Goal: Task Accomplishment & Management: Complete application form

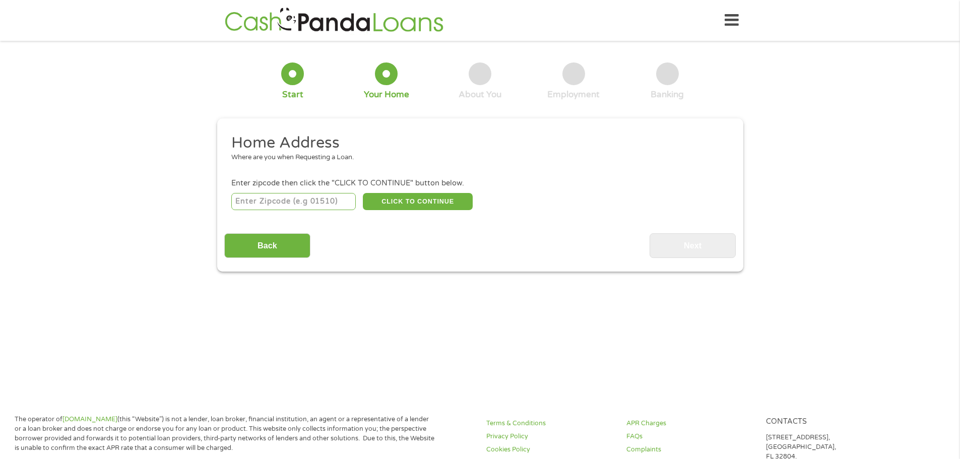
click at [322, 196] on input "number" at bounding box center [293, 201] width 124 height 17
type input "95368"
click at [404, 204] on button "CLICK TO CONTINUE" at bounding box center [418, 201] width 110 height 17
type input "95368"
type input "Salida"
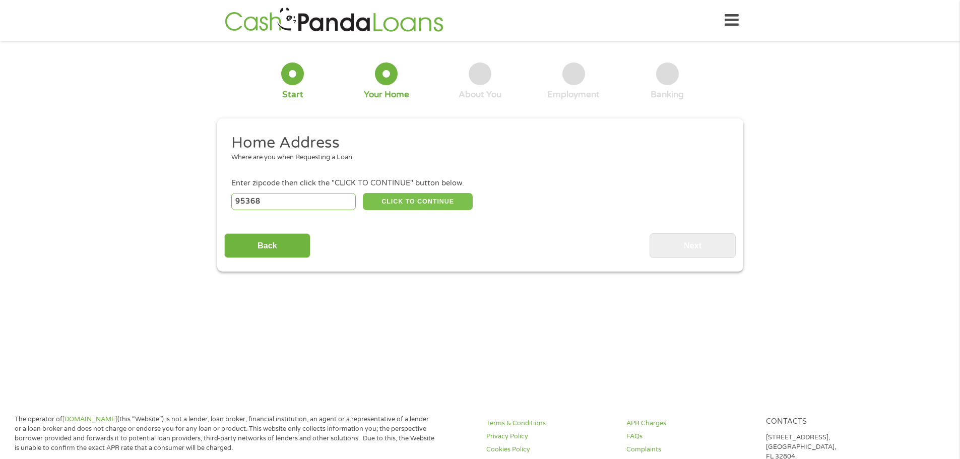
select select "[US_STATE]"
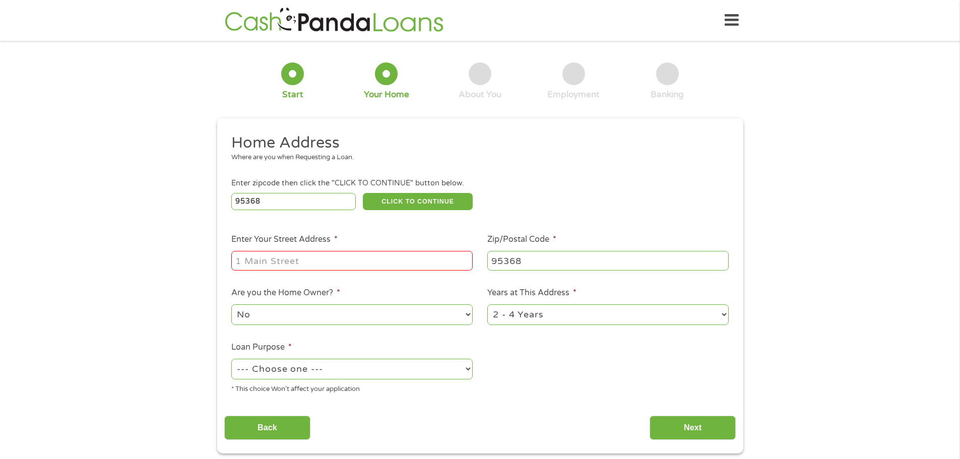
click at [328, 253] on input "Enter Your Street Address *" at bounding box center [351, 260] width 241 height 19
type input "[STREET_ADDRESS]"
click at [467, 370] on select "--- Choose one --- Pay Bills Debt Consolidation Home Improvement Major Purchase…" at bounding box center [351, 369] width 241 height 21
click at [231, 359] on select "--- Choose one --- Pay Bills Debt Consolidation Home Improvement Major Purchase…" at bounding box center [351, 369] width 241 height 21
click at [469, 370] on select "--- Choose one --- Pay Bills Debt Consolidation Home Improvement Major Purchase…" at bounding box center [351, 369] width 241 height 21
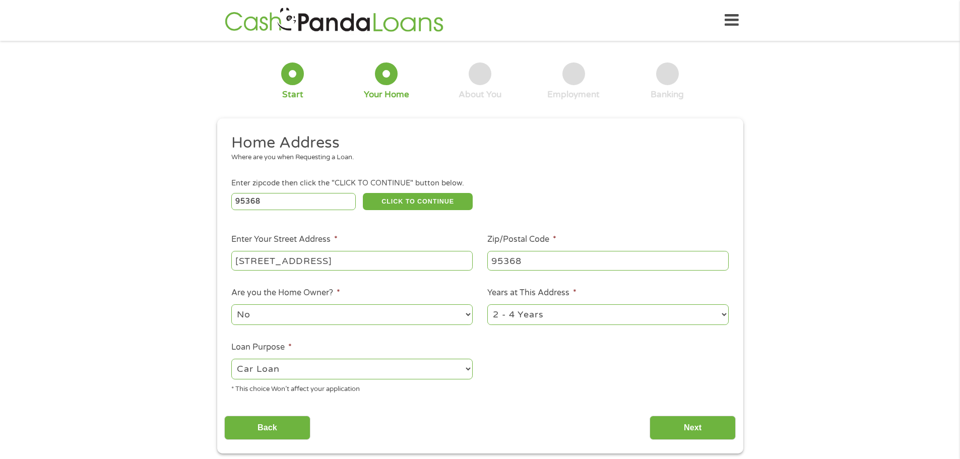
select select "shorttermcash"
click at [231, 359] on select "--- Choose one --- Pay Bills Debt Consolidation Home Improvement Major Purchase…" at bounding box center [351, 369] width 241 height 21
click at [432, 202] on button "CLICK TO CONTINUE" at bounding box center [418, 201] width 110 height 17
click at [430, 197] on button "CLICK TO CONTINUE" at bounding box center [418, 201] width 110 height 17
click at [683, 431] on input "Next" at bounding box center [692, 428] width 86 height 25
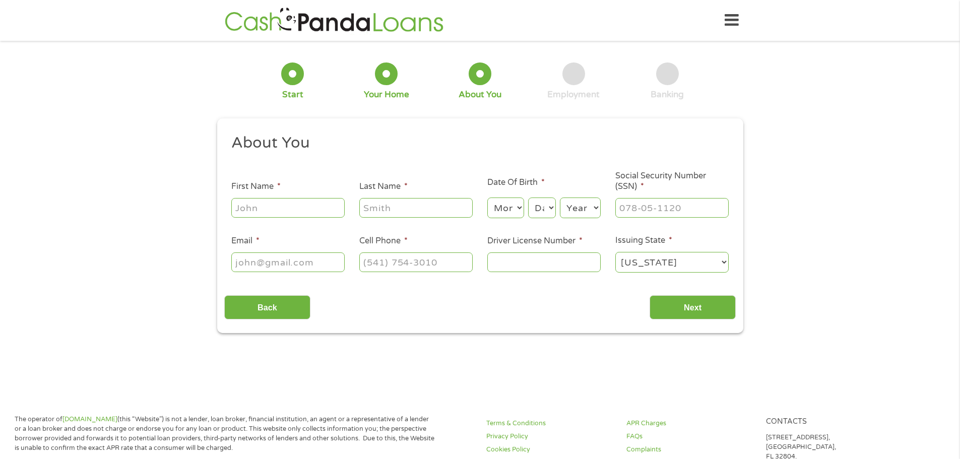
scroll to position [4, 4]
click at [272, 207] on input "First Name *" at bounding box center [287, 207] width 113 height 19
type input "[PERSON_NAME]"
click at [370, 212] on input "Last Name *" at bounding box center [415, 207] width 113 height 19
click at [300, 265] on input "Email *" at bounding box center [287, 261] width 113 height 19
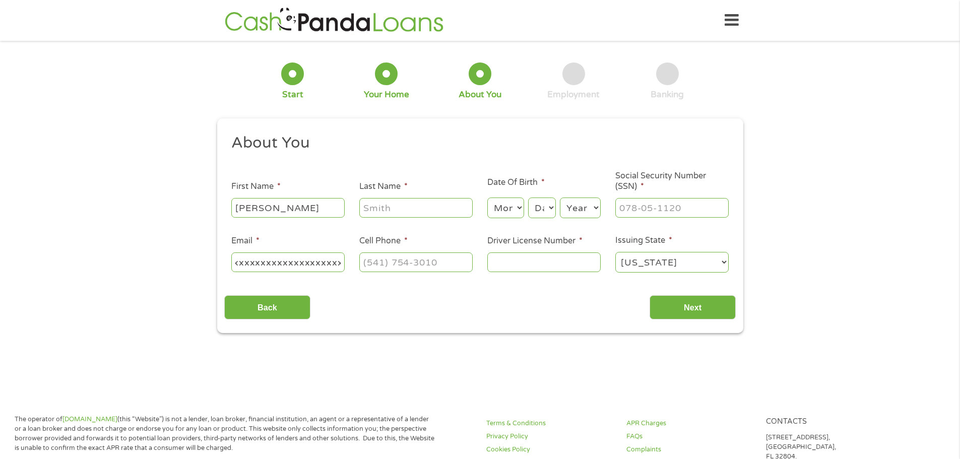
scroll to position [0, 581]
drag, startPoint x: 342, startPoint y: 262, endPoint x: 210, endPoint y: 254, distance: 131.7
click at [211, 253] on div "1 Start 2 Your Home 3 About You 4 Employment 5 Banking 6 This field is hidden w…" at bounding box center [480, 190] width 544 height 285
drag, startPoint x: 343, startPoint y: 261, endPoint x: 179, endPoint y: 261, distance: 163.2
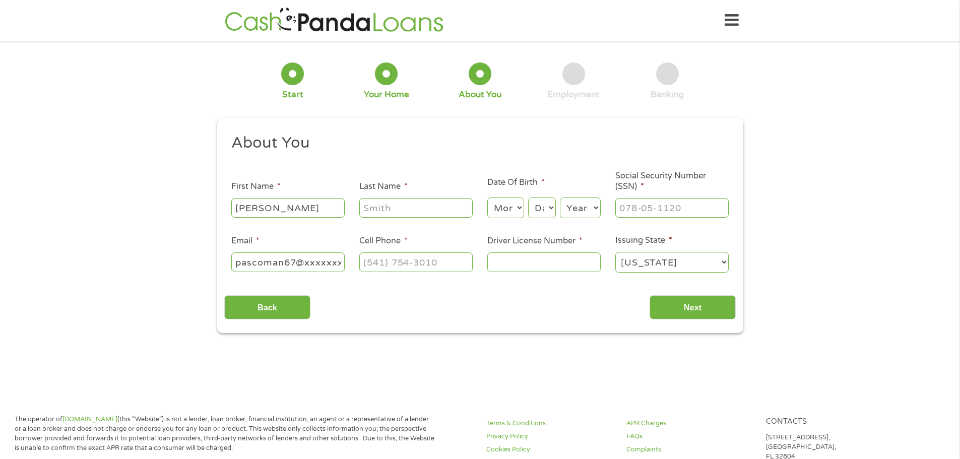
click at [179, 261] on div "1 Start 2 Your Home 3 About You 4 Employment 5 Banking 6 This field is hidden w…" at bounding box center [480, 190] width 960 height 285
click at [307, 262] on input "pascoman67@xxxxxxxxxxxxxxxxxxxxxxxxxxxxxxxxxxxxxxxxxxxxxxxxxxxxxxxxxxxxxxxxxxxx…" at bounding box center [287, 261] width 113 height 19
click at [306, 262] on input "pascoman67@xxxxxxxxxxxxxxxxxxxxxxxxxxxxxxxxxxxxxxxxxxxxxxxxxxxxxxxxxxxxxxxxxxxx…" at bounding box center [287, 261] width 113 height 19
click at [307, 262] on input "pascoman67@xxxxxxxxxxxxxxxxxxxxxxxxxxxxxxxxxxxxxxxxxxxxxxxxxxxxxxxxxxxxxxxxxxxx…" at bounding box center [287, 261] width 113 height 19
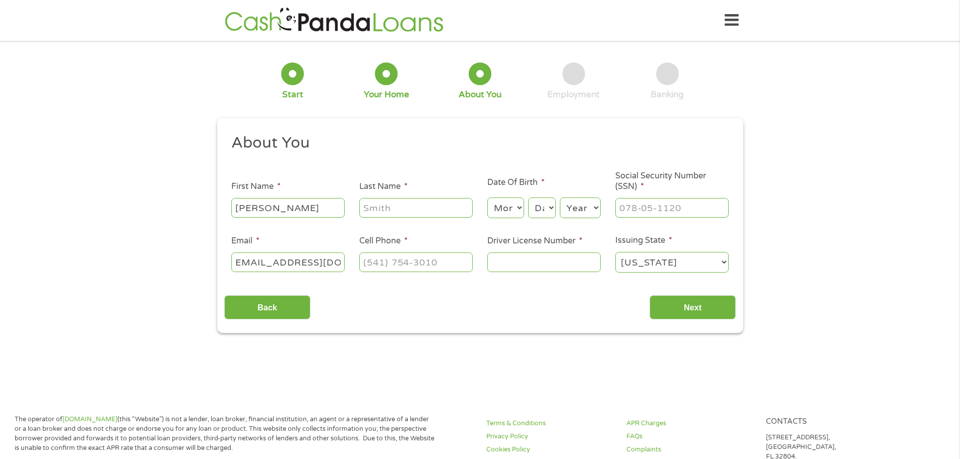
scroll to position [0, 13]
type input "[EMAIL_ADDRESS][DOMAIN_NAME]"
click at [372, 209] on input "Last Name *" at bounding box center [415, 207] width 113 height 19
type input "[PERSON_NAME]"
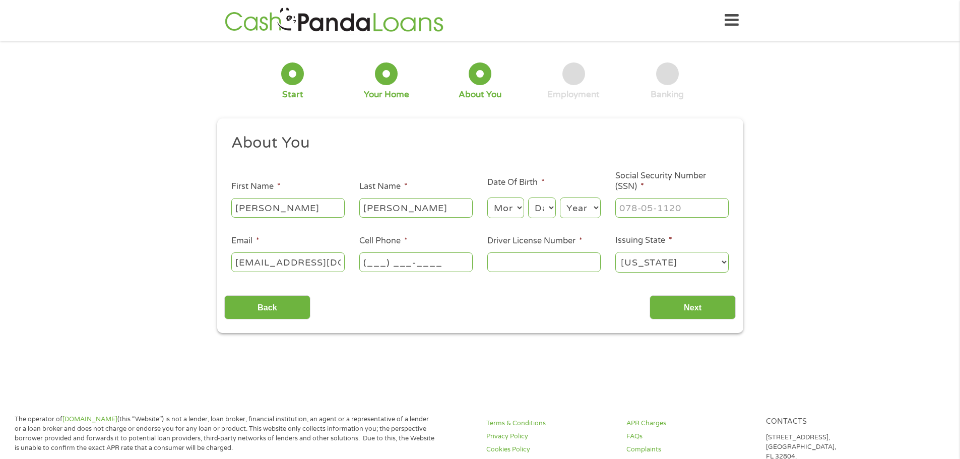
click at [394, 262] on input "(___) ___-____" at bounding box center [415, 261] width 113 height 19
type input "[PHONE_NUMBER]"
click at [520, 213] on select "Month 1 2 3 4 5 6 7 8 9 10 11 12" at bounding box center [505, 207] width 37 height 21
select select "9"
click at [487, 197] on select "Month 1 2 3 4 5 6 7 8 9 10 11 12" at bounding box center [505, 207] width 37 height 21
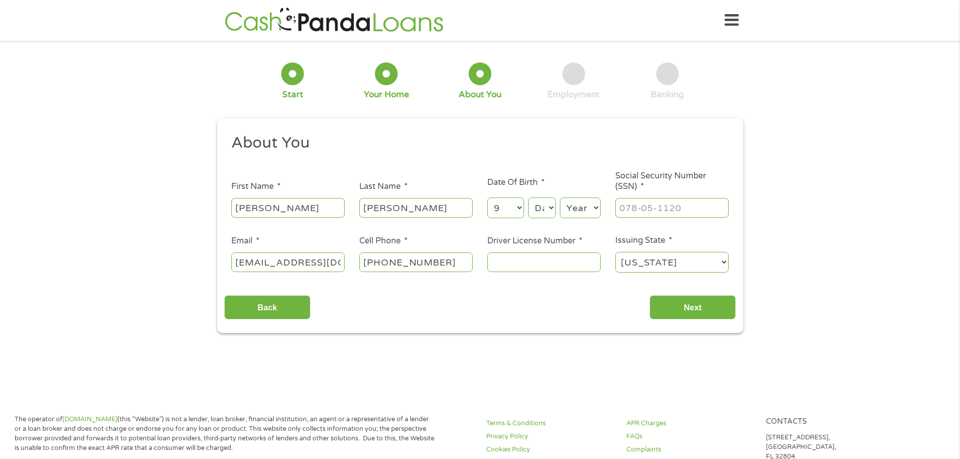
click at [548, 206] on select "Day 1 2 3 4 5 6 7 8 9 10 11 12 13 14 15 16 17 18 19 20 21 22 23 24 25 26 27 28 …" at bounding box center [541, 207] width 27 height 21
select select "21"
click at [528, 197] on select "Day 1 2 3 4 5 6 7 8 9 10 11 12 13 14 15 16 17 18 19 20 21 22 23 24 25 26 27 28 …" at bounding box center [541, 207] width 27 height 21
click at [594, 206] on select "Year [DATE] 2006 2005 2004 2003 2002 2001 2000 1999 1998 1997 1996 1995 1994 19…" at bounding box center [580, 207] width 41 height 21
select select "1958"
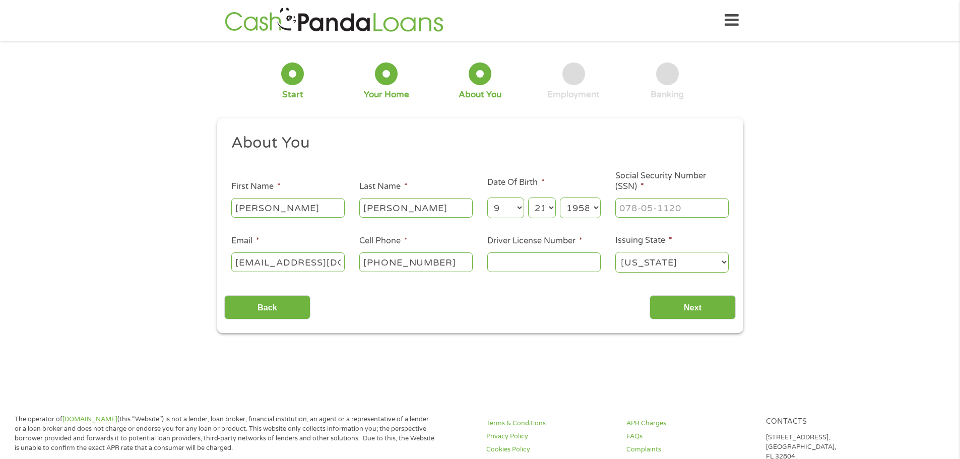
click at [560, 197] on select "Year [DATE] 2006 2005 2004 2003 2002 2001 2000 1999 1998 1997 1996 1995 1994 19…" at bounding box center [580, 207] width 41 height 21
click at [582, 265] on input "Driver License Number *" at bounding box center [543, 261] width 113 height 19
type input "N5172259"
click at [631, 208] on input "___-__-____" at bounding box center [671, 207] width 113 height 19
type input "__5-47-21__"
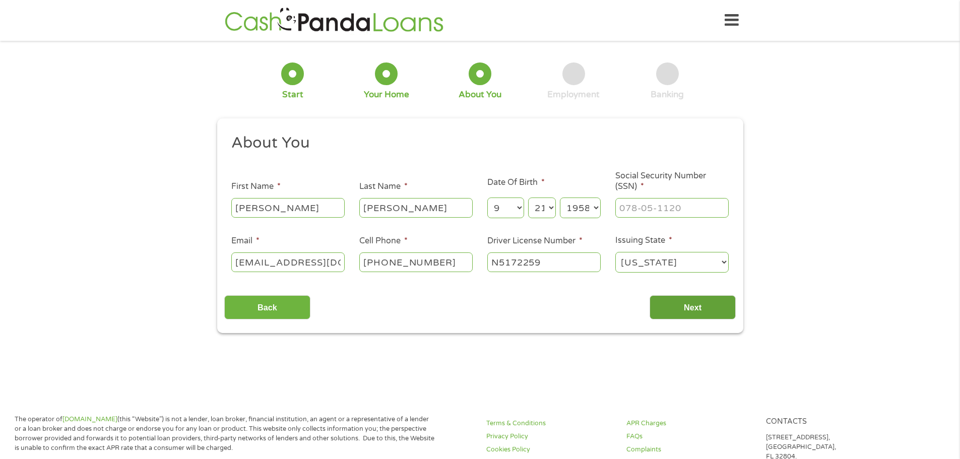
click at [679, 303] on input "Next" at bounding box center [692, 307] width 86 height 25
click at [688, 311] on input "Next" at bounding box center [692, 307] width 86 height 25
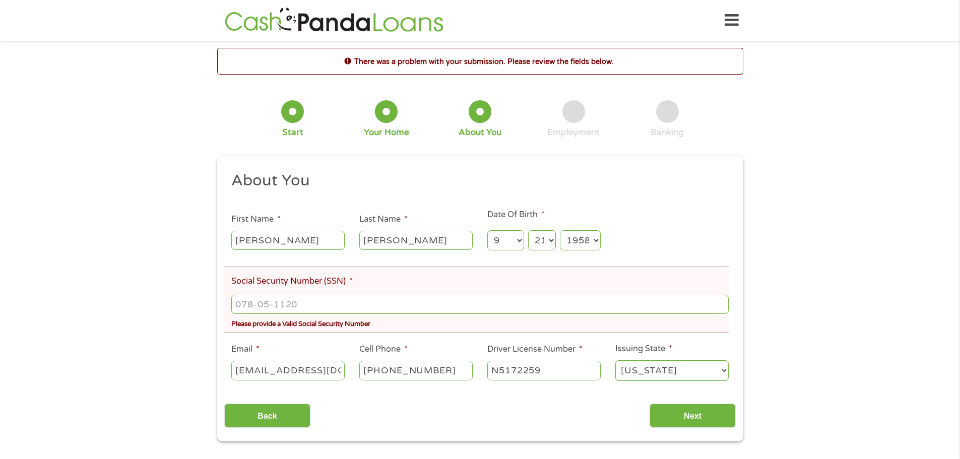
scroll to position [4, 4]
click at [302, 310] on input "___-__-____" at bounding box center [479, 304] width 497 height 19
type input "547-21-5115"
click at [698, 414] on input "Next" at bounding box center [692, 415] width 86 height 25
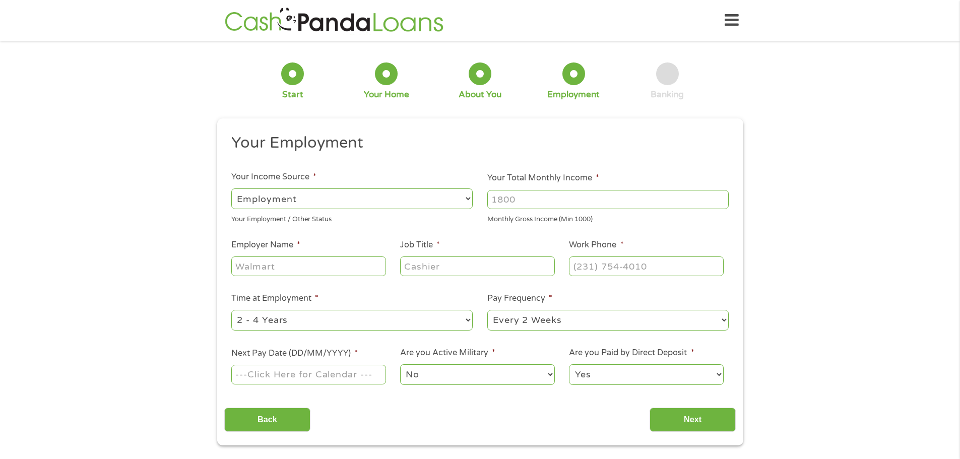
click at [465, 197] on select "--- Choose one --- Employment [DEMOGRAPHIC_DATA] Benefits" at bounding box center [351, 198] width 241 height 21
click at [231, 188] on select "--- Choose one --- Employment [DEMOGRAPHIC_DATA] Benefits" at bounding box center [351, 198] width 241 height 21
drag, startPoint x: 361, startPoint y: 210, endPoint x: 311, endPoint y: 192, distance: 52.9
click at [311, 192] on select "--- Choose one --- Employment [DEMOGRAPHIC_DATA] Benefits" at bounding box center [351, 198] width 241 height 21
click at [320, 203] on select "--- Choose one --- Employment [DEMOGRAPHIC_DATA] Benefits" at bounding box center [351, 198] width 241 height 21
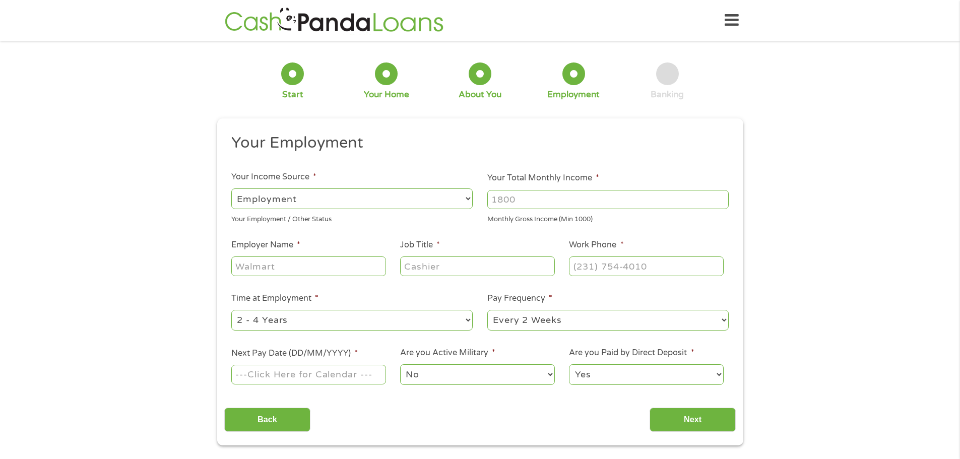
click at [317, 267] on input "Employer Name *" at bounding box center [308, 265] width 154 height 19
click at [357, 265] on input "CA Dept of Public healt" at bounding box center [308, 265] width 154 height 19
type input "CA Dept of Public health"
click at [441, 268] on input "Job Title *" at bounding box center [477, 265] width 154 height 19
type input "Chief Engineer"
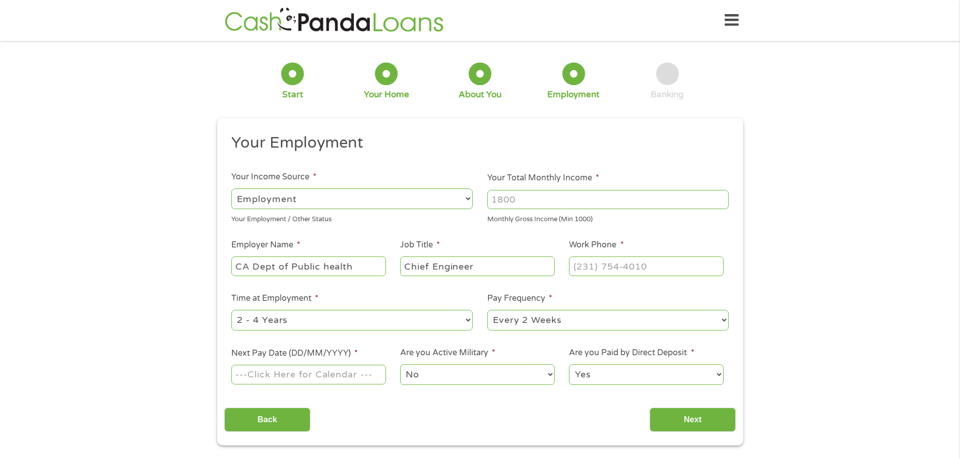
type input "(___) ___-____"
click at [608, 271] on input "(___) ___-____" at bounding box center [646, 265] width 154 height 19
click at [533, 201] on input "Your Total Monthly Income *" at bounding box center [607, 199] width 241 height 19
type input "9000"
click at [589, 265] on input "(___) ___-____" at bounding box center [646, 265] width 154 height 19
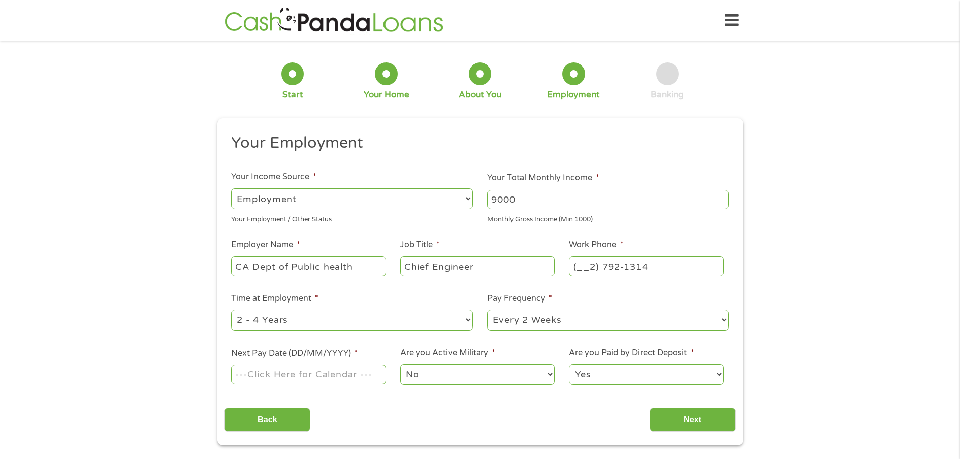
drag, startPoint x: 549, startPoint y: 244, endPoint x: 534, endPoint y: 241, distance: 15.3
click at [534, 241] on ul "Your Employment Your Income Source * --- Choose one --- Employment [DEMOGRAPHIC…" at bounding box center [479, 263] width 511 height 261
type input "[PHONE_NUMBER]"
click at [471, 318] on select "--- Choose one --- 1 Year or less 1 - 2 Years 2 - 4 Years Over 4 Years" at bounding box center [351, 320] width 241 height 21
select select "24months"
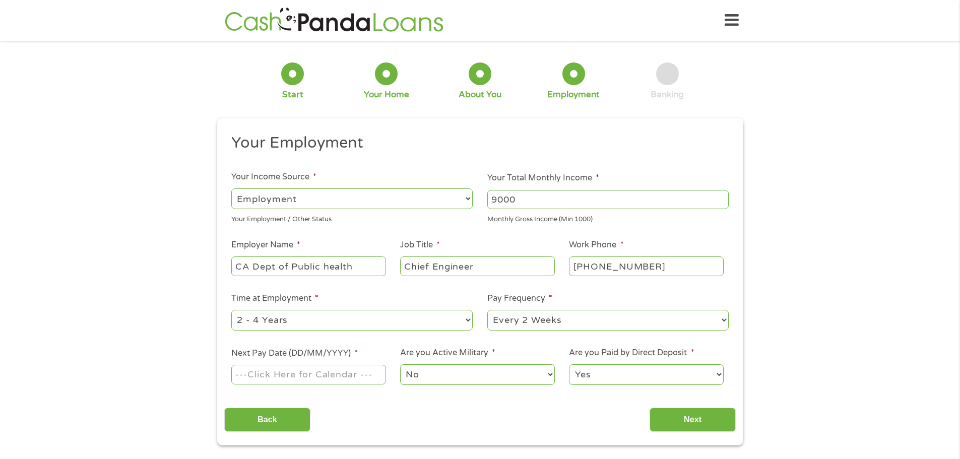
click at [231, 310] on select "--- Choose one --- 1 Year or less 1 - 2 Years 2 - 4 Years Over 4 Years" at bounding box center [351, 320] width 241 height 21
click at [721, 321] on select "--- Choose one --- Every 2 Weeks Every Week Monthly Semi-Monthly" at bounding box center [607, 320] width 241 height 21
select select "monthly"
click at [487, 310] on select "--- Choose one --- Every 2 Weeks Every Week Monthly Semi-Monthly" at bounding box center [607, 320] width 241 height 21
click at [721, 377] on select "Yes No" at bounding box center [646, 374] width 154 height 21
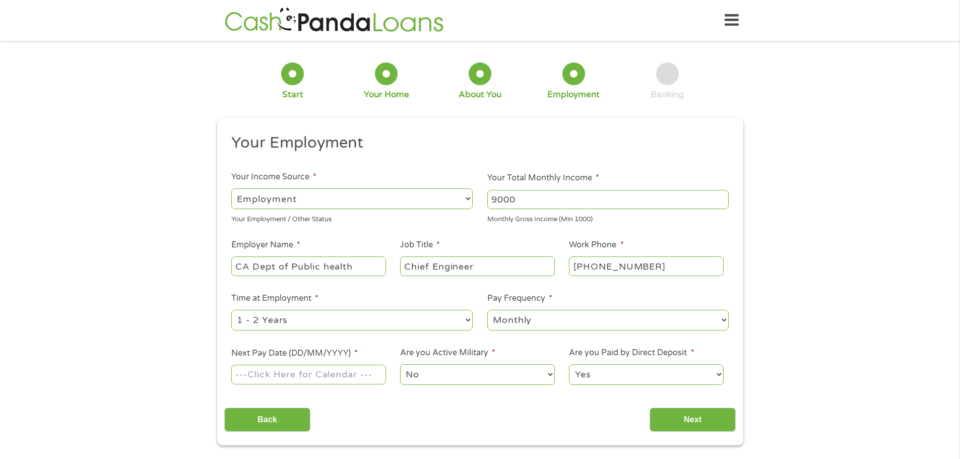
select select "0"
click at [569, 364] on select "Yes No" at bounding box center [646, 374] width 154 height 21
click at [363, 375] on input "Next Pay Date (DD/MM/YYYY) *" at bounding box center [308, 374] width 154 height 19
type input "[DATE]"
click at [700, 427] on input "Next" at bounding box center [692, 419] width 86 height 25
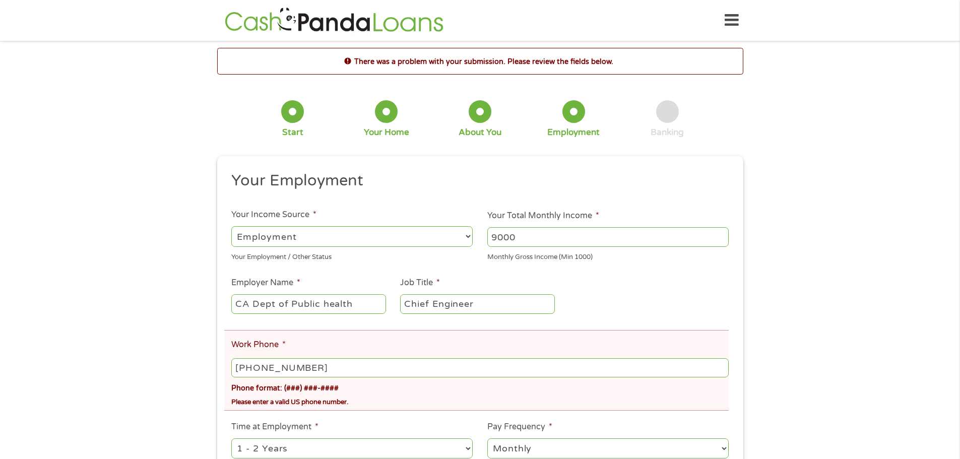
click at [316, 368] on input "[PHONE_NUMBER]" at bounding box center [479, 367] width 497 height 19
type input "[PHONE_NUMBER]"
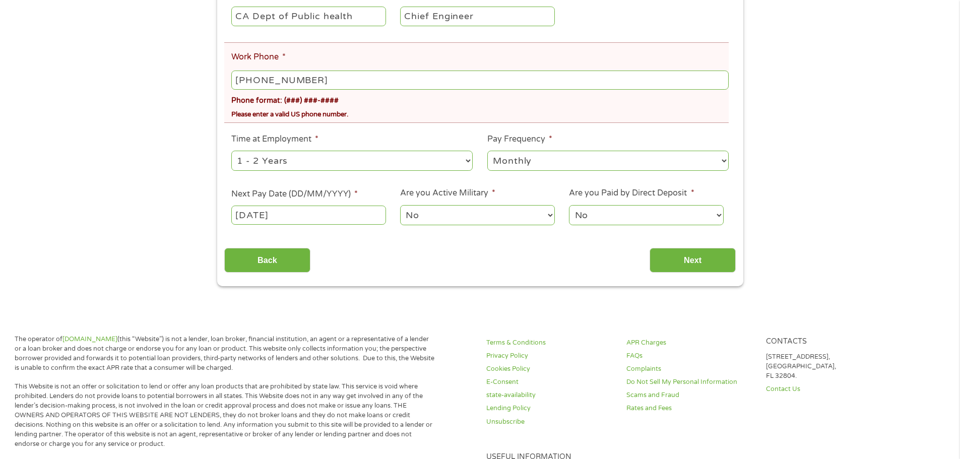
scroll to position [293, 0]
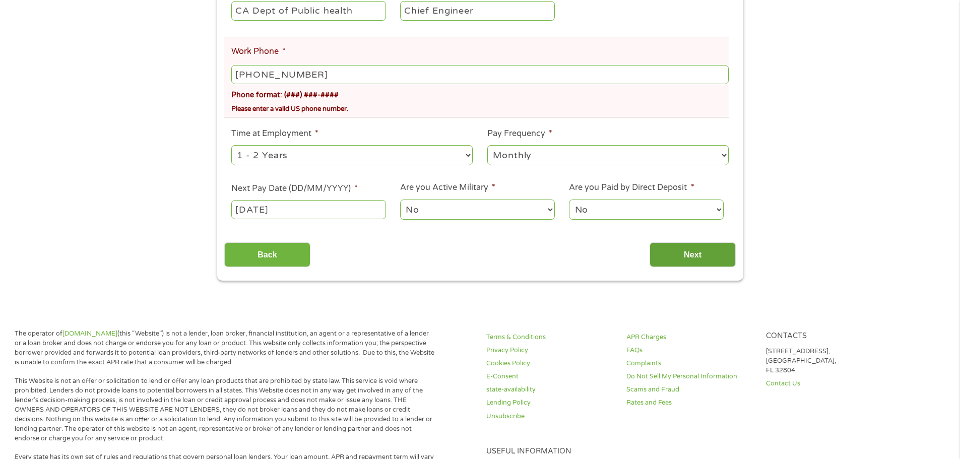
click at [700, 248] on input "Next" at bounding box center [692, 254] width 86 height 25
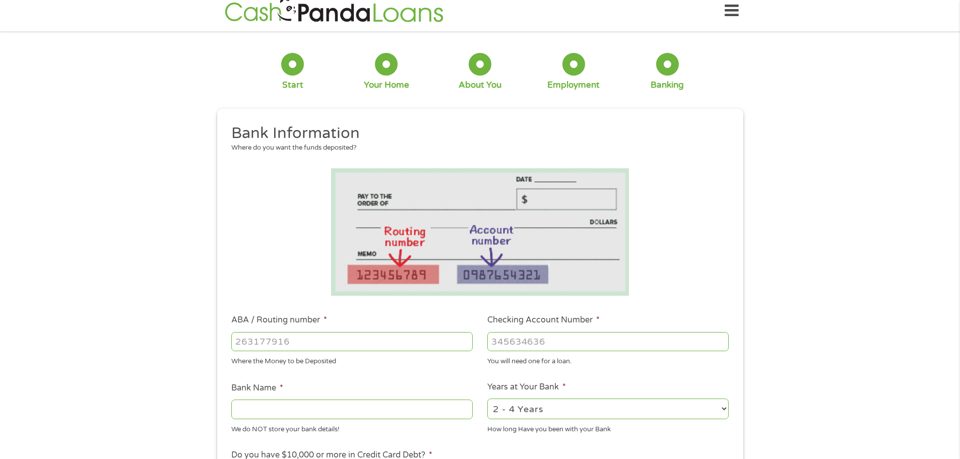
scroll to position [0, 0]
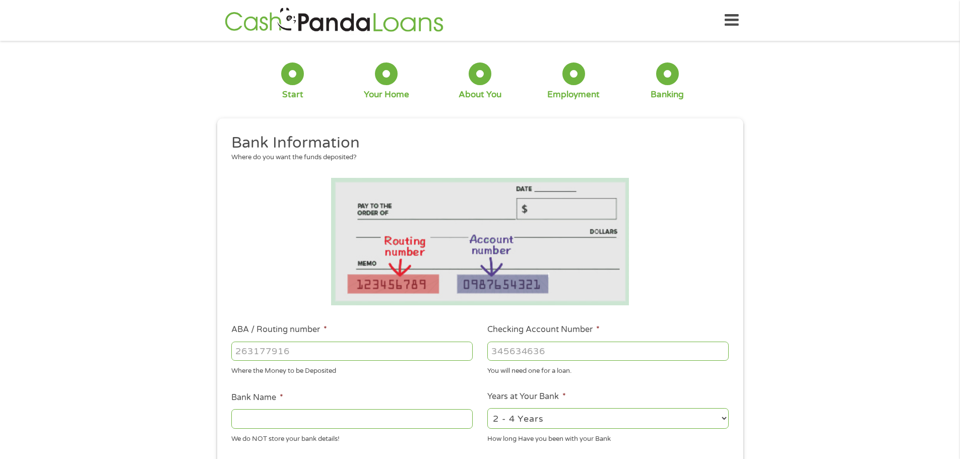
click at [284, 352] on input "ABA / Routing number *" at bounding box center [351, 351] width 241 height 19
type input "322271627"
type input "[PERSON_NAME] [PERSON_NAME] BANK NA"
type input "322271627"
click at [508, 351] on input "Checking Account Number *" at bounding box center [607, 351] width 241 height 19
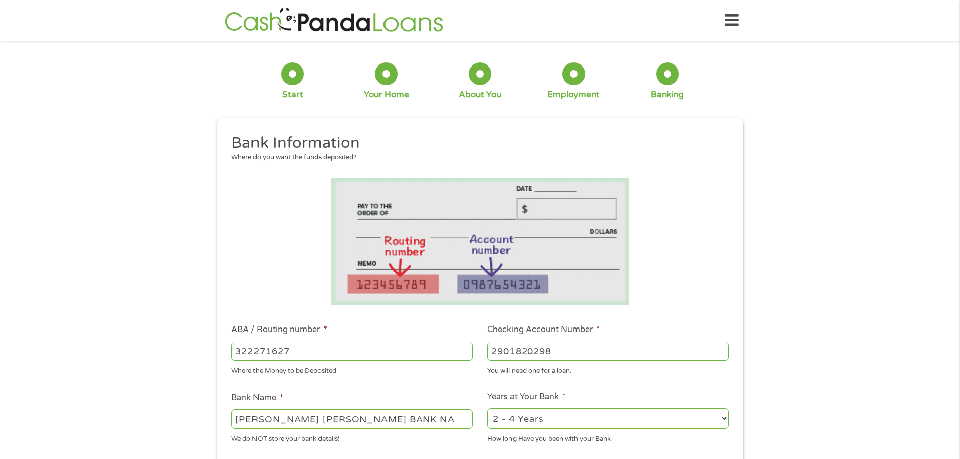
type input "2901820298"
click at [726, 419] on select "2 - 4 Years 6 - 12 Months 1 - 2 Years Over 4 Years" at bounding box center [607, 418] width 241 height 21
select select "60months"
click at [487, 408] on select "2 - 4 Years 6 - 12 Months 1 - 2 Years Over 4 Years" at bounding box center [607, 418] width 241 height 21
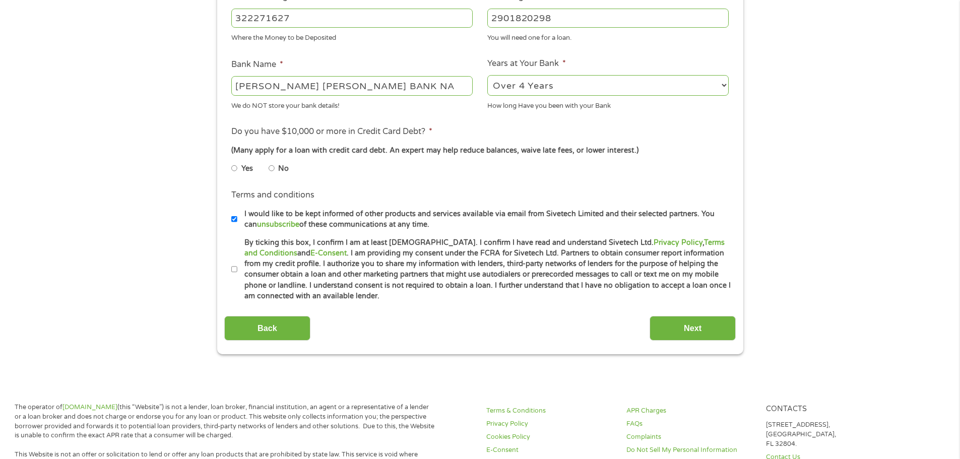
scroll to position [356, 0]
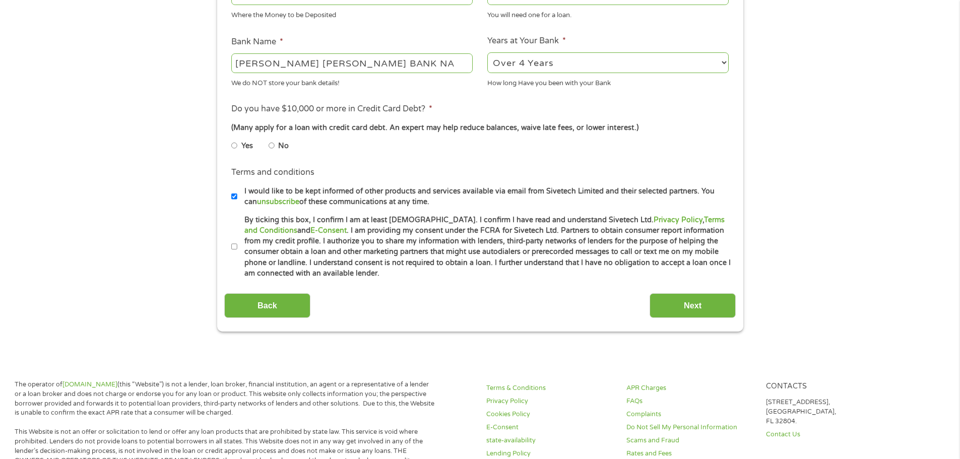
click at [272, 145] on input "No" at bounding box center [271, 146] width 6 height 16
radio input "true"
click at [232, 246] on input "By ticking this box, I confirm I am at least [DEMOGRAPHIC_DATA]. I confirm I ha…" at bounding box center [234, 247] width 6 height 16
checkbox input "true"
click at [700, 311] on input "Next" at bounding box center [692, 305] width 86 height 25
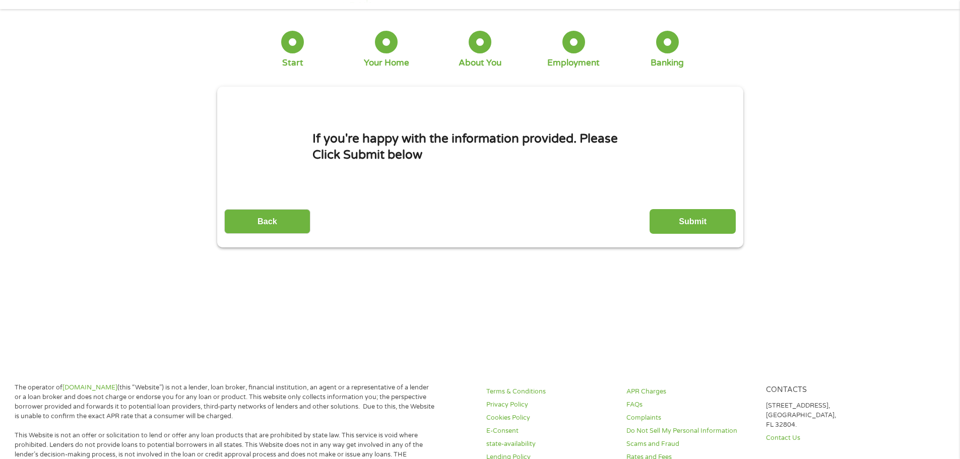
scroll to position [0, 0]
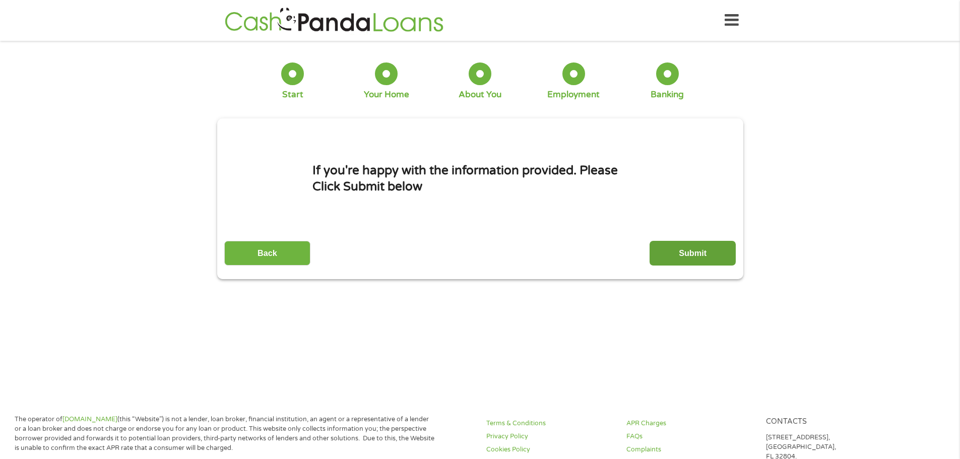
click at [694, 253] on input "Submit" at bounding box center [692, 253] width 86 height 25
